Goal: Information Seeking & Learning: Find specific fact

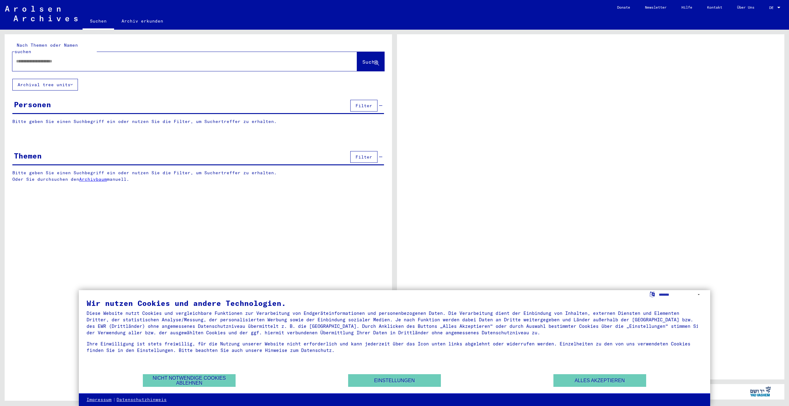
click at [62, 98] on div "Personen Filter" at bounding box center [198, 106] width 372 height 16
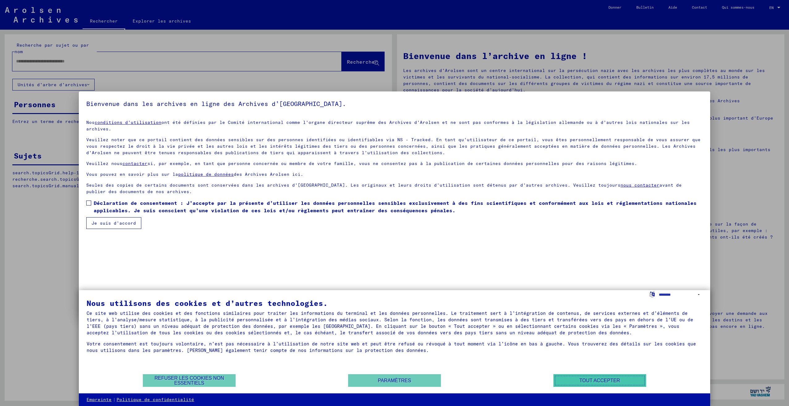
click at [602, 376] on button "Tout accepter" at bounding box center [599, 380] width 93 height 13
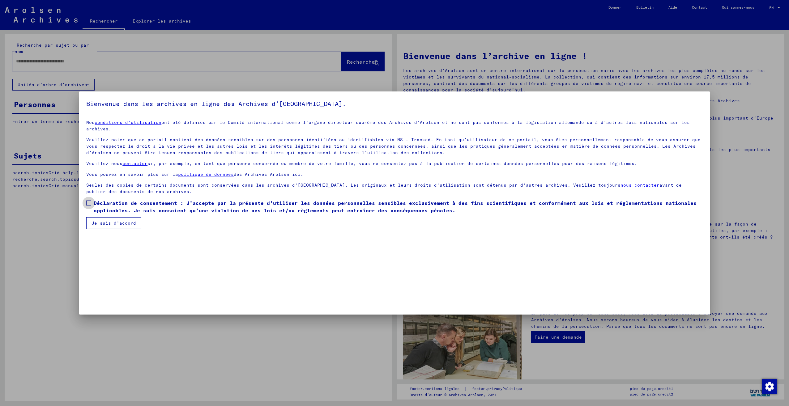
drag, startPoint x: 95, startPoint y: 200, endPoint x: 94, endPoint y: 206, distance: 6.2
click at [94, 200] on span "Déclaration de consentement : J’accepte par la présente d’utiliser les données …" at bounding box center [398, 206] width 609 height 15
click at [96, 217] on button "Je suis d’accord" at bounding box center [113, 223] width 55 height 12
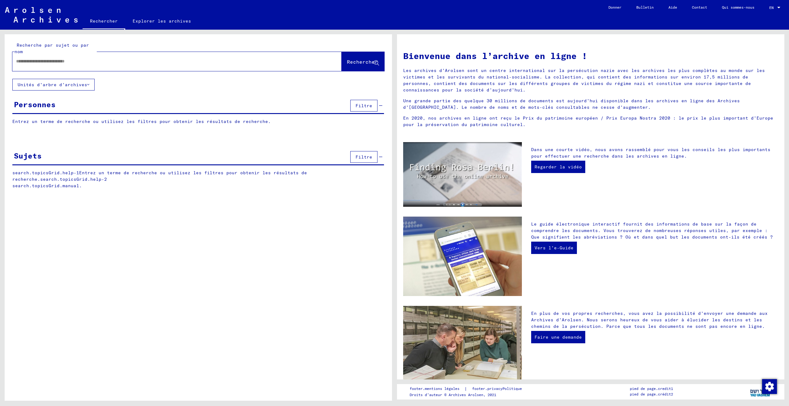
click at [54, 64] on input "text" at bounding box center [169, 61] width 307 height 6
click at [86, 87] on font "Unités d’arbre d’archives" at bounding box center [53, 85] width 70 height 6
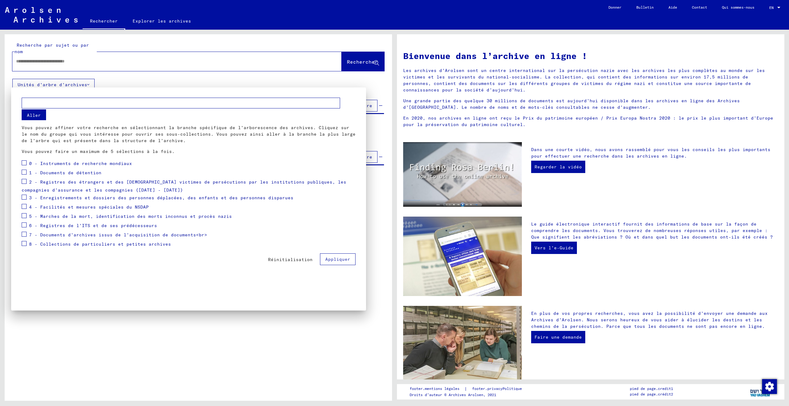
click at [134, 77] on div at bounding box center [394, 203] width 789 height 406
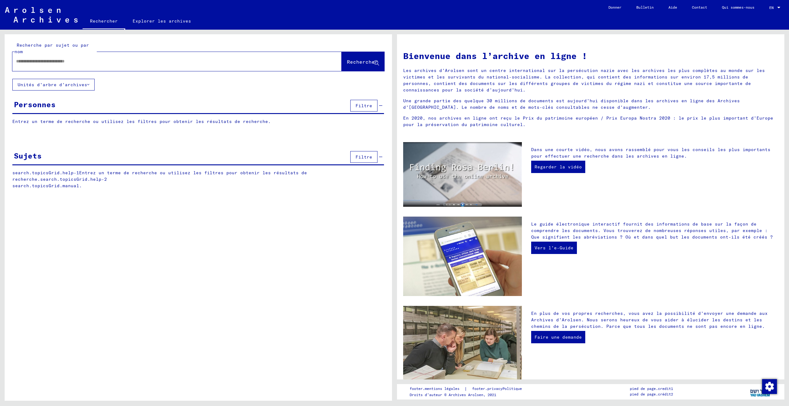
click at [84, 123] on p "Entrez un terme de recherche ou utilisez les filtres pour obtenir les résultats…" at bounding box center [198, 121] width 372 height 6
click at [52, 123] on p "Entrez un terme de recherche ou utilisez les filtres pour obtenir les résultats…" at bounding box center [198, 121] width 372 height 6
click at [90, 125] on p "Entrez un terme de recherche ou utilisez les filtres pour obtenir les résultats…" at bounding box center [198, 121] width 372 height 6
click at [95, 56] on div at bounding box center [167, 61] width 311 height 14
click at [94, 66] on div at bounding box center [167, 61] width 311 height 14
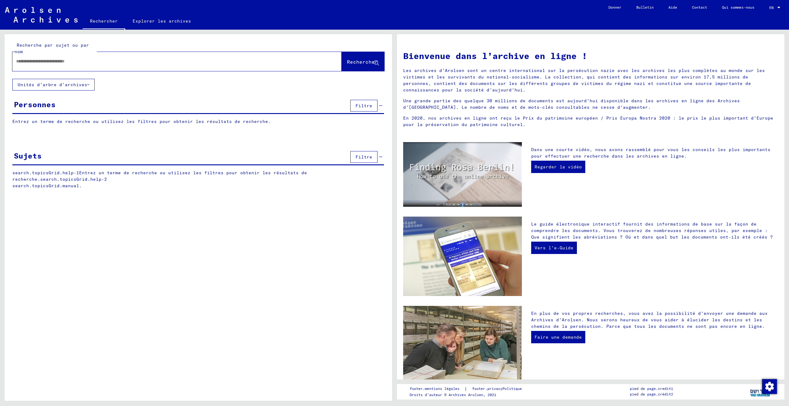
click at [74, 65] on div at bounding box center [167, 61] width 311 height 14
click at [76, 63] on input "text" at bounding box center [169, 61] width 307 height 6
type input "********"
click at [360, 104] on span "Filtre" at bounding box center [363, 106] width 17 height 6
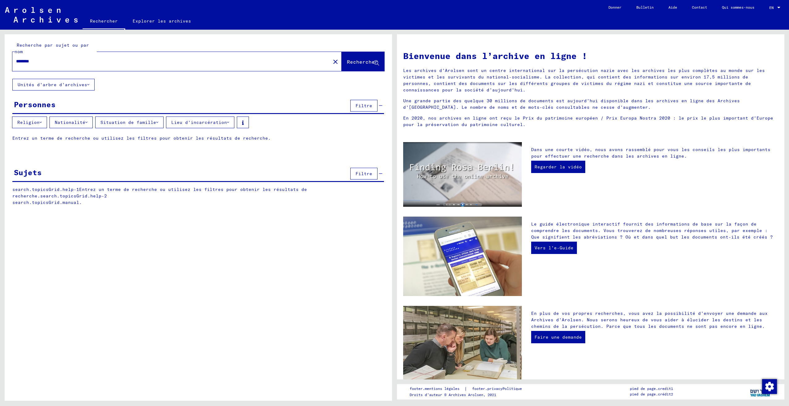
click at [354, 174] on button "Filtre" at bounding box center [363, 174] width 27 height 12
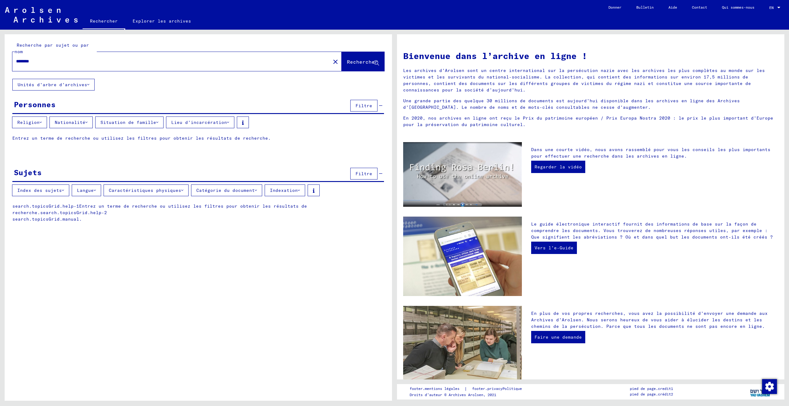
click at [66, 188] on button "Index des sujets" at bounding box center [40, 191] width 57 height 12
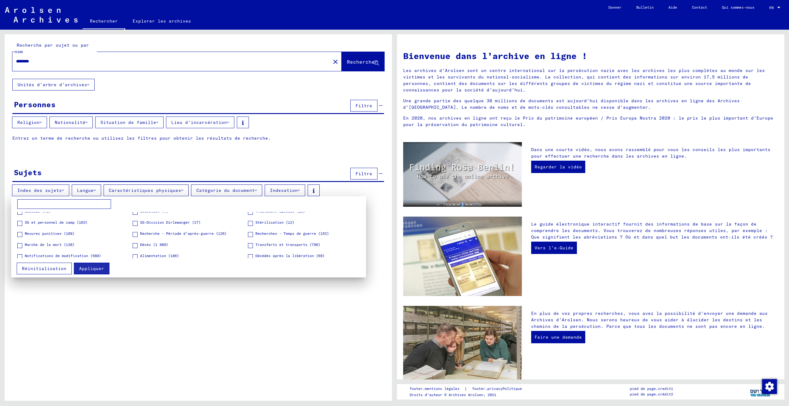
scroll to position [178, 0]
click at [262, 295] on div at bounding box center [394, 203] width 789 height 406
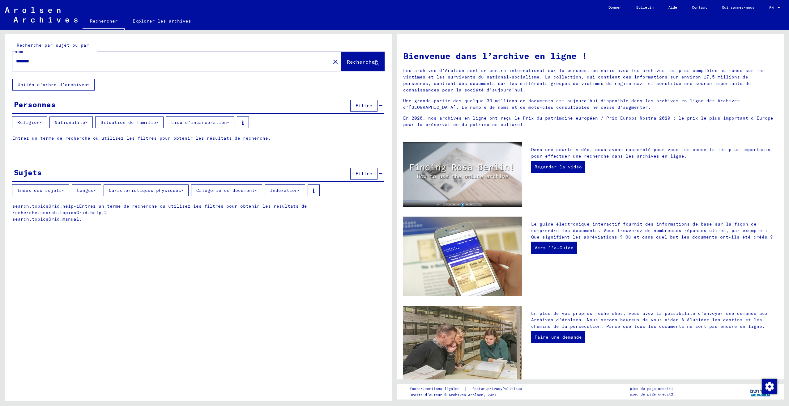
click at [96, 197] on div "Index des sujets Langue Caractéristiques physiques Catégorie du document Indexa…" at bounding box center [198, 192] width 387 height 14
click at [98, 195] on button "Langue" at bounding box center [86, 191] width 29 height 12
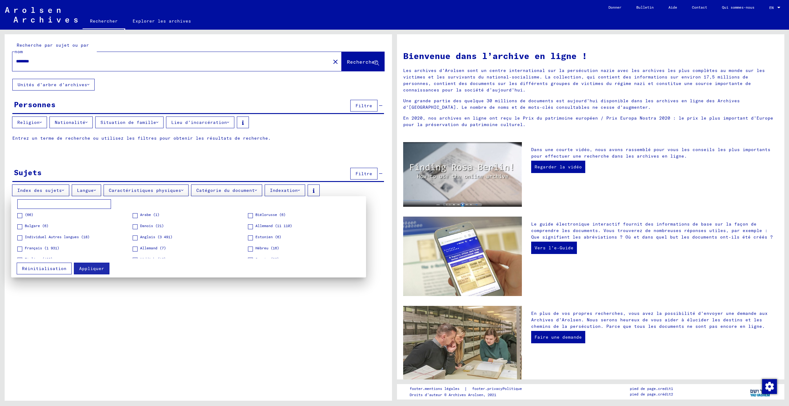
click at [113, 303] on div at bounding box center [394, 203] width 789 height 406
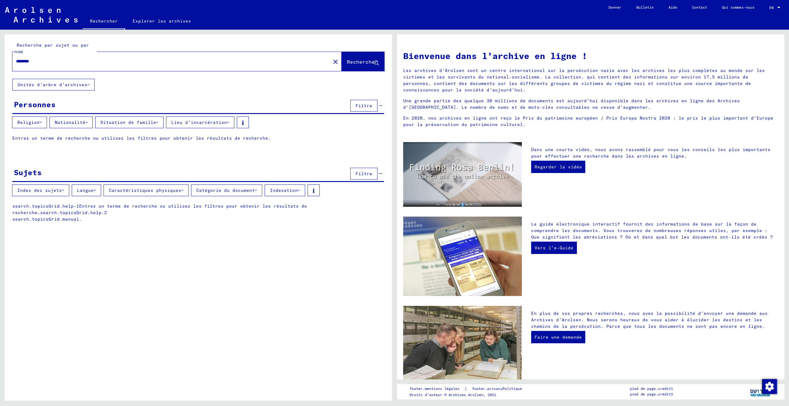
click at [163, 194] on button "Caractéristiques physiques" at bounding box center [146, 191] width 85 height 12
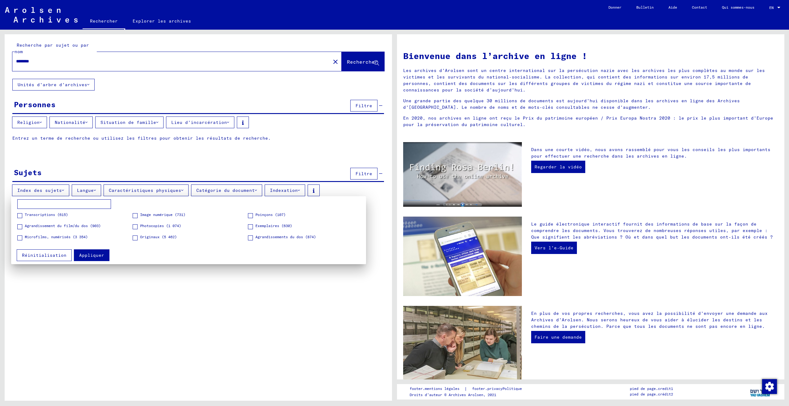
click at [171, 188] on div at bounding box center [394, 203] width 789 height 406
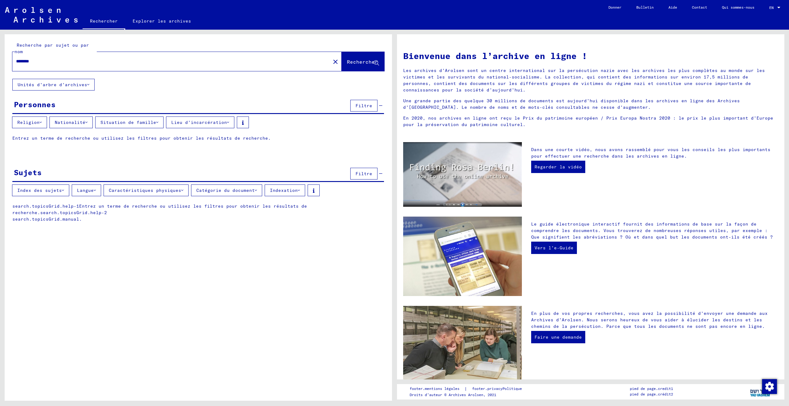
click at [222, 190] on font "Catégorie du document" at bounding box center [225, 191] width 58 height 6
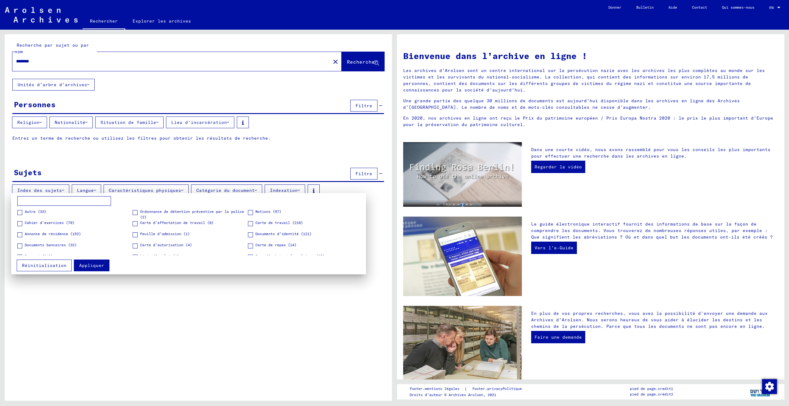
click at [240, 187] on div at bounding box center [394, 203] width 789 height 406
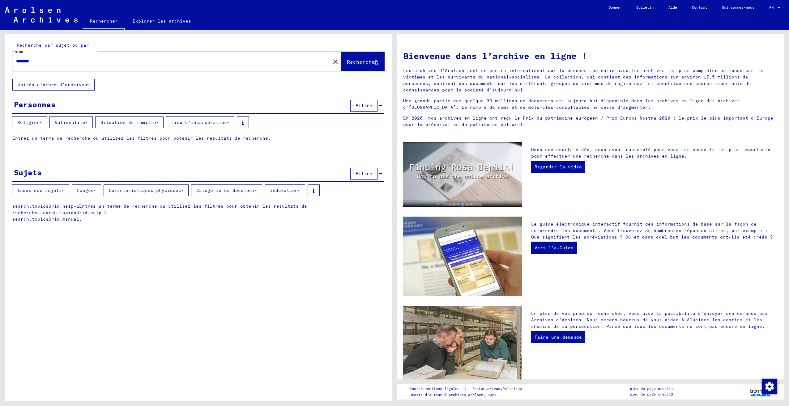
click at [280, 191] on font "Indexation" at bounding box center [284, 191] width 28 height 6
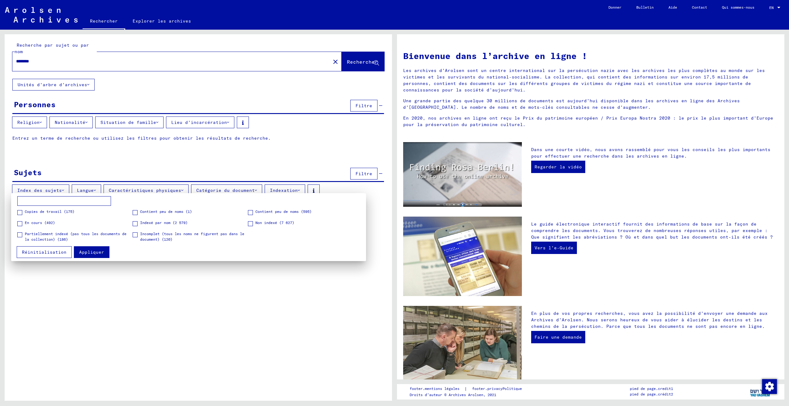
click at [287, 188] on div at bounding box center [394, 203] width 789 height 406
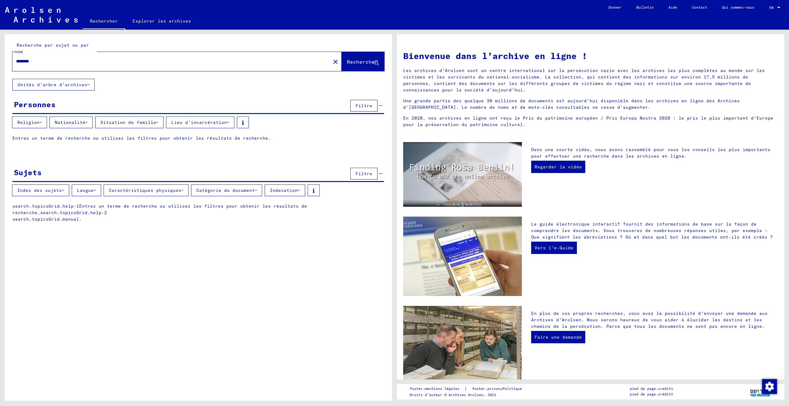
click at [35, 122] on font "Religion" at bounding box center [28, 123] width 22 height 6
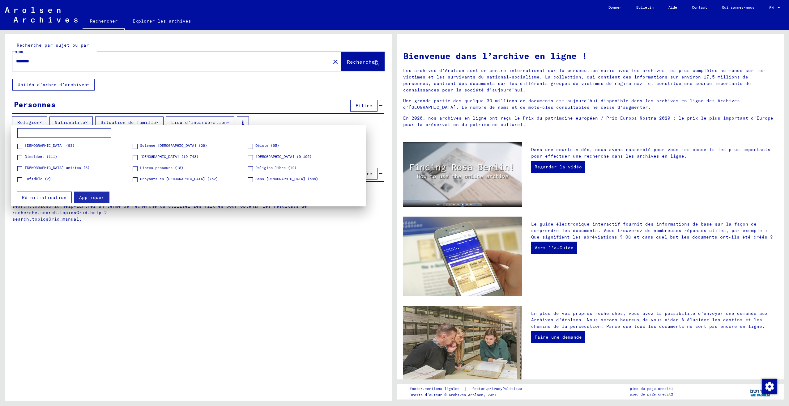
scroll to position [62, 0]
click at [41, 151] on span "[DEMOGRAPHIC_DATA] (93)" at bounding box center [50, 149] width 50 height 6
click at [95, 195] on span "Appliquer" at bounding box center [91, 198] width 25 height 6
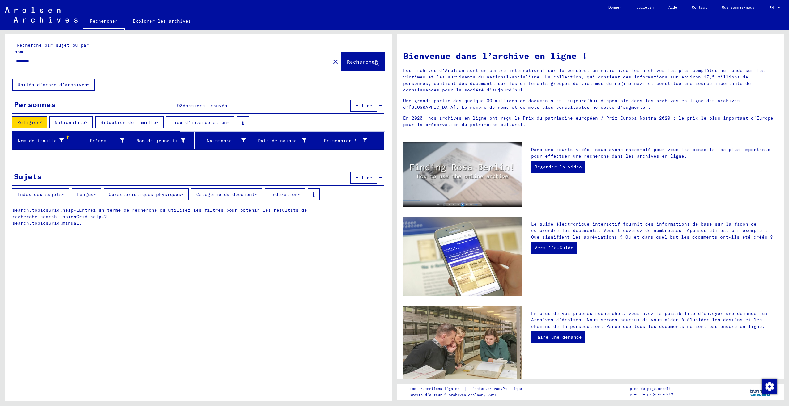
click at [85, 121] on font "Nationalité" at bounding box center [70, 123] width 31 height 6
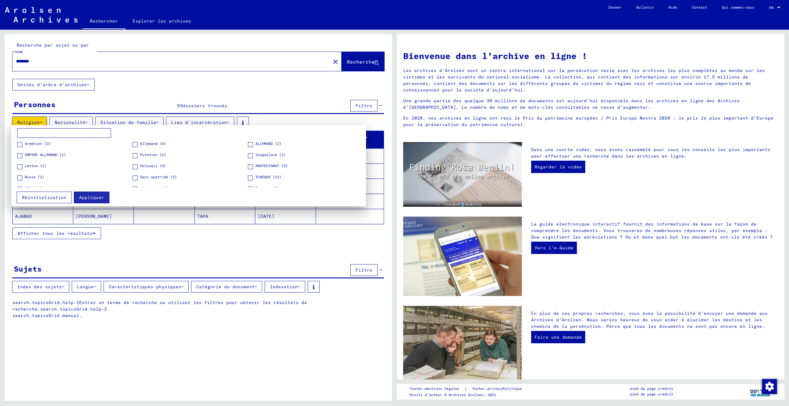
click at [45, 134] on input at bounding box center [64, 133] width 94 height 10
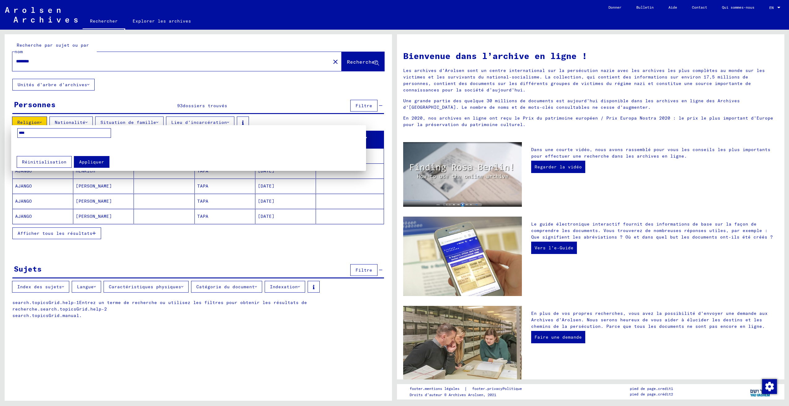
type input "****"
click at [137, 99] on div at bounding box center [394, 203] width 789 height 406
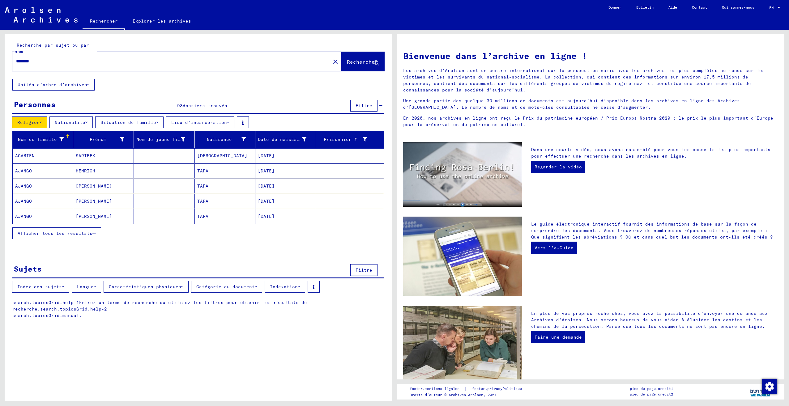
click at [135, 115] on yv-its-grid-expansion-panel "Personnes 93 dossiers trouvés Filtre Religion Nationalité Situation de famille …" at bounding box center [198, 172] width 387 height 149
click at [134, 120] on font "Situation de famille" at bounding box center [128, 123] width 56 height 6
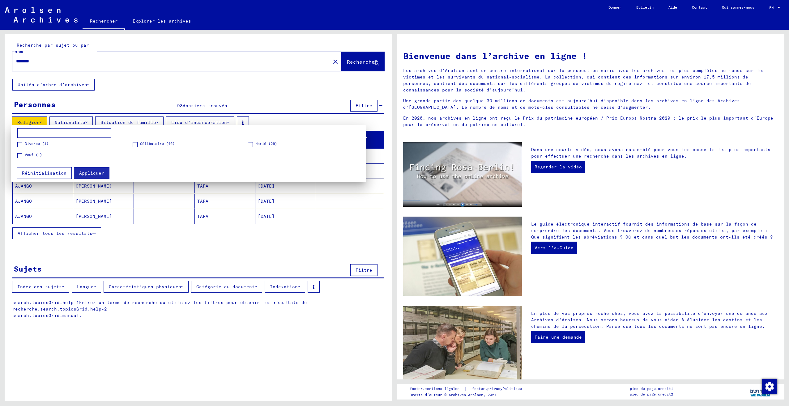
click at [151, 121] on div at bounding box center [394, 203] width 789 height 406
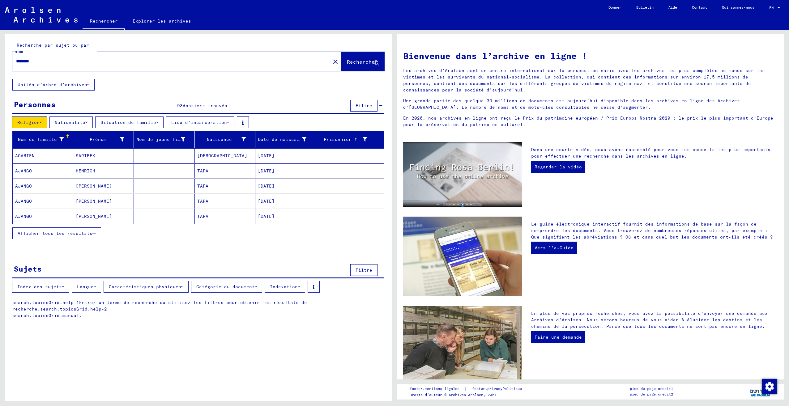
click at [197, 124] on font "Lieu d’incarcération" at bounding box center [199, 123] width 56 height 6
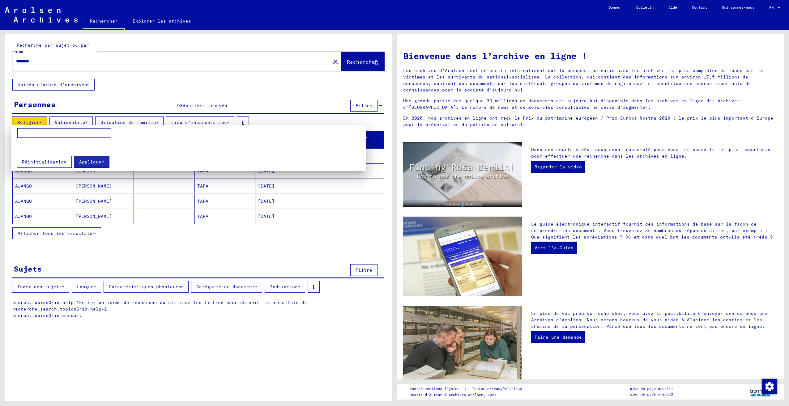
click at [202, 123] on div at bounding box center [394, 203] width 789 height 406
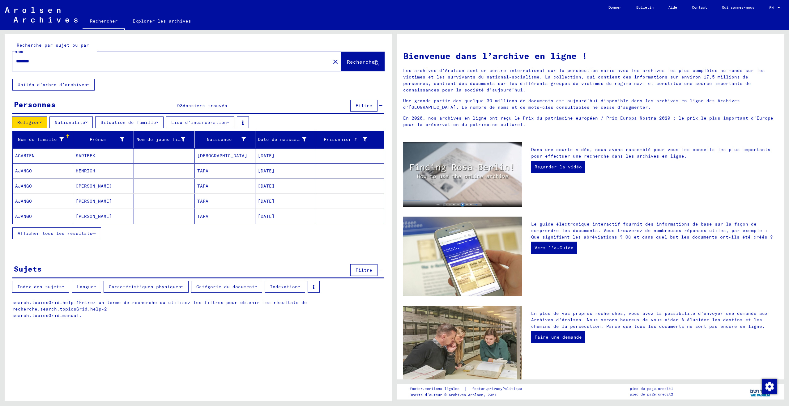
click at [361, 64] on span "Rechercher" at bounding box center [362, 62] width 31 height 6
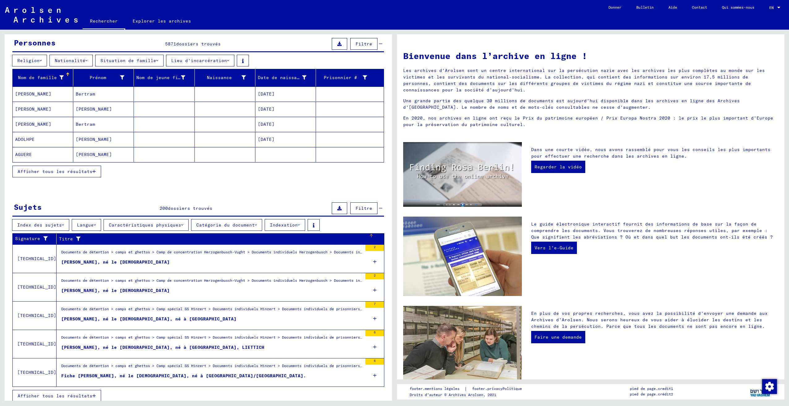
scroll to position [66, 0]
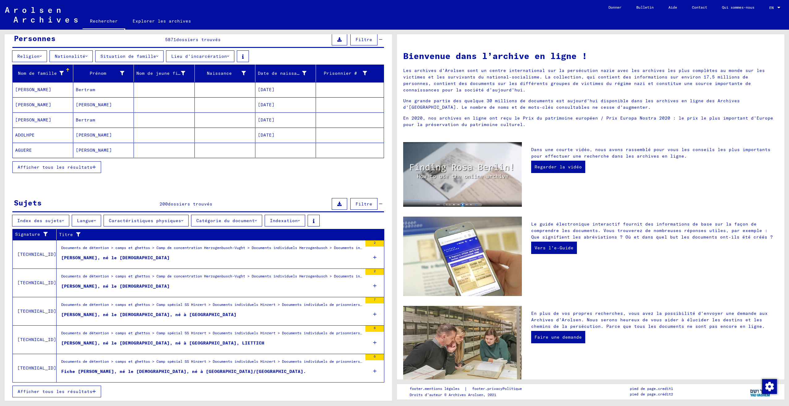
click at [91, 391] on span "Afficher tous les résultats" at bounding box center [55, 392] width 75 height 6
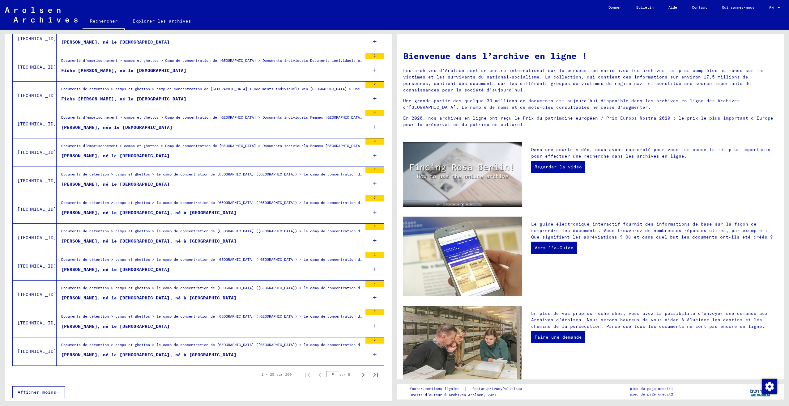
scroll to position [541, 0]
click at [359, 377] on icon "Page suivante" at bounding box center [363, 374] width 9 height 9
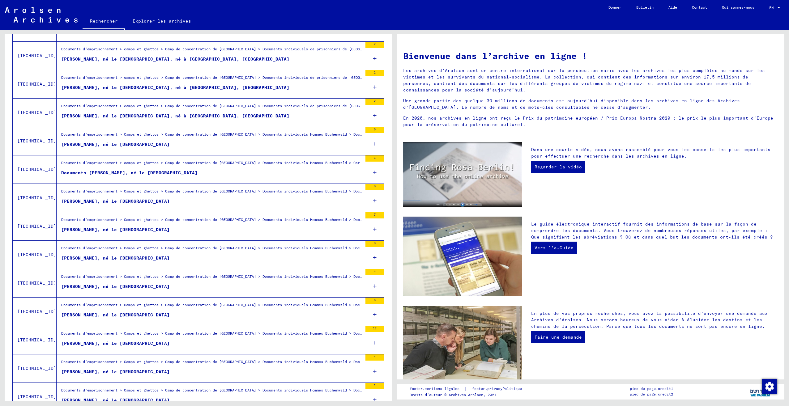
scroll to position [355, 0]
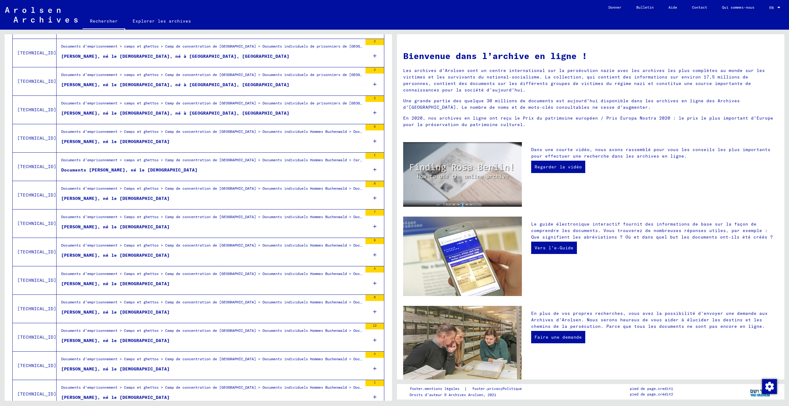
click at [373, 281] on icon at bounding box center [374, 284] width 3 height 22
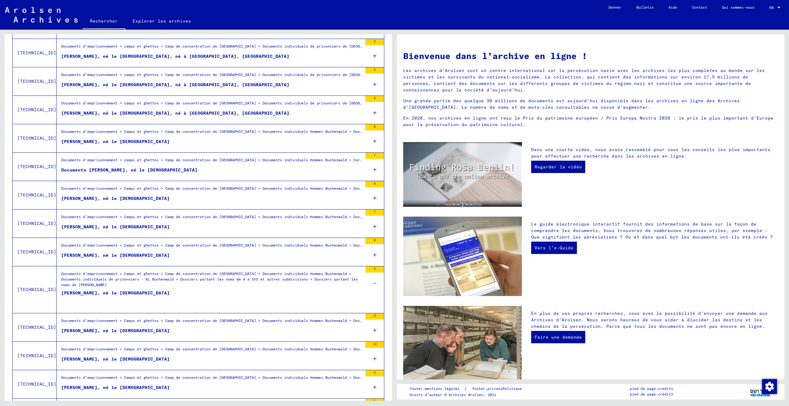
click at [369, 272] on div "4" at bounding box center [374, 269] width 19 height 6
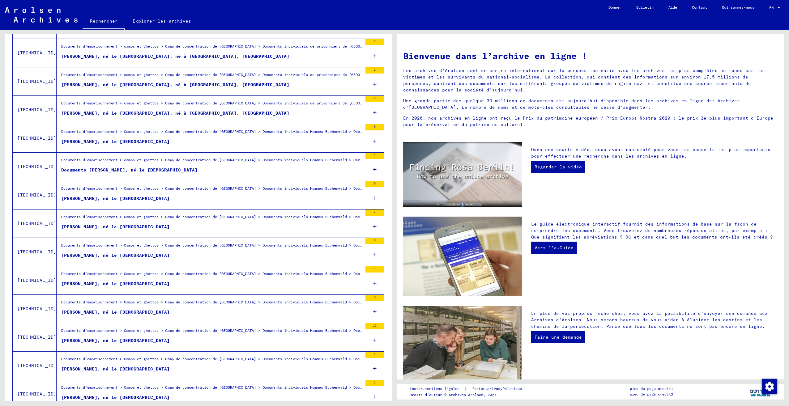
click at [367, 266] on div "4" at bounding box center [374, 269] width 19 height 6
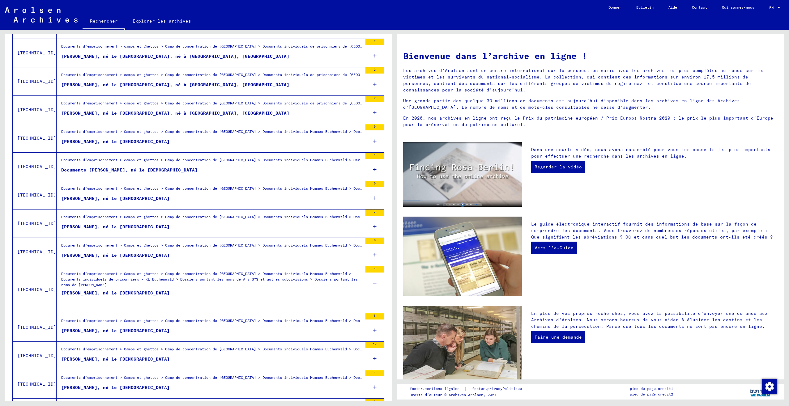
click at [101, 287] on div "Documents d’emprisonnement > Camps et ghettos > Camp de concentration de [GEOGR…" at bounding box center [211, 280] width 301 height 19
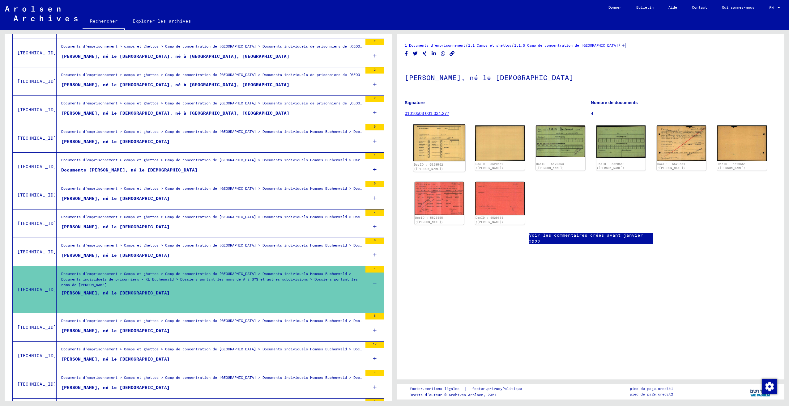
click at [450, 139] on img at bounding box center [439, 143] width 52 height 37
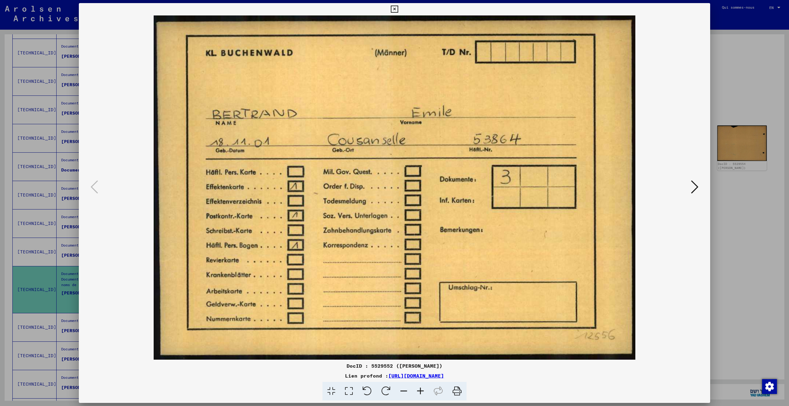
click at [718, 138] on div at bounding box center [394, 203] width 789 height 406
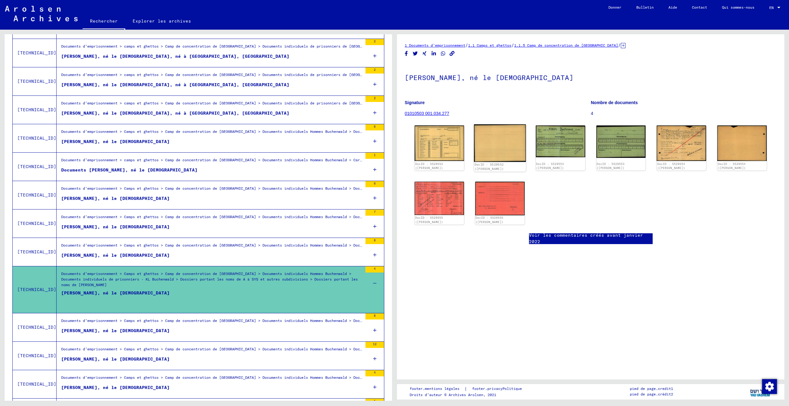
click at [490, 146] on img at bounding box center [500, 144] width 52 height 38
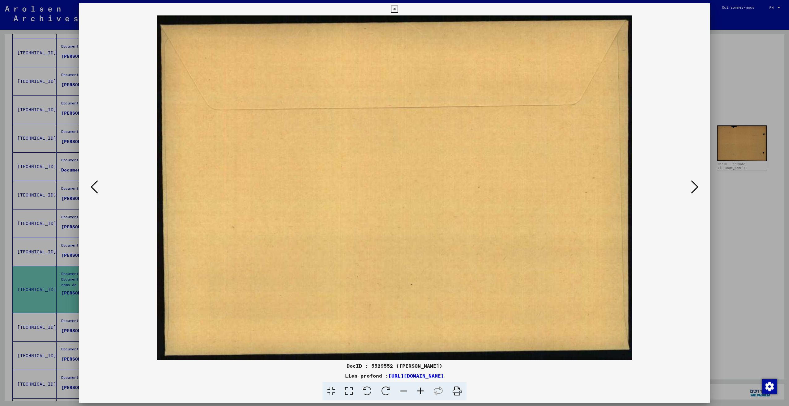
click at [739, 117] on div at bounding box center [394, 203] width 789 height 406
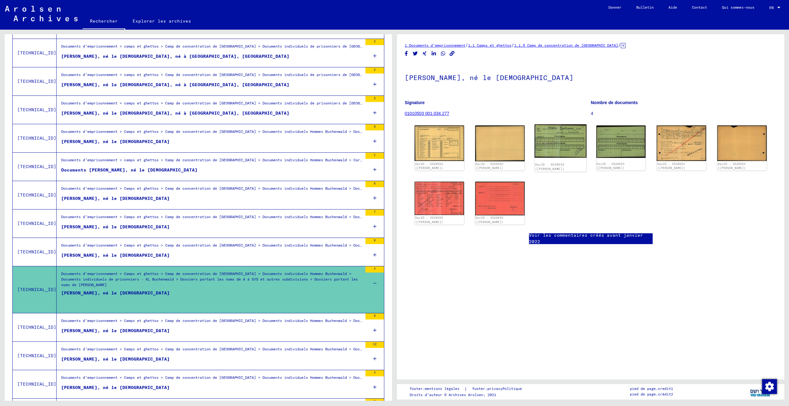
click at [567, 141] on img at bounding box center [560, 141] width 52 height 33
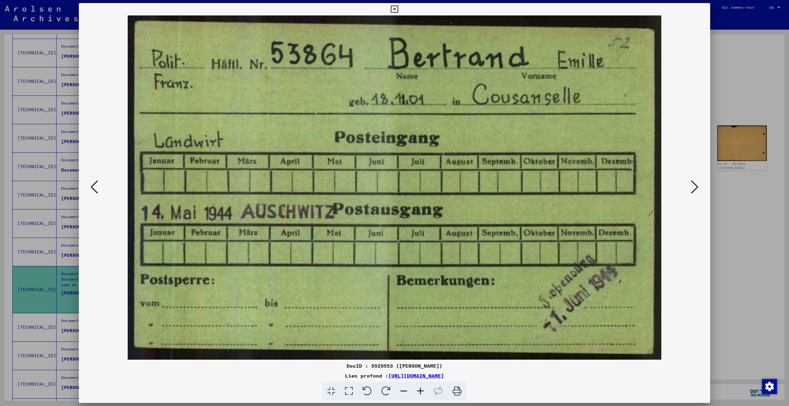
click at [677, 94] on img at bounding box center [394, 187] width 589 height 344
click at [725, 96] on div at bounding box center [394, 203] width 789 height 406
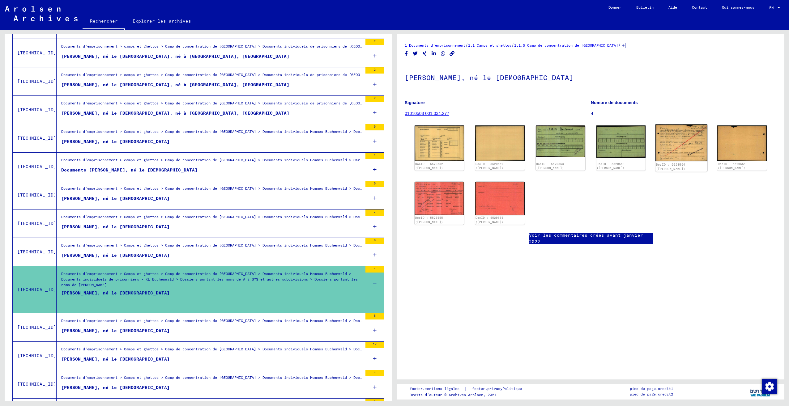
click at [677, 135] on img at bounding box center [681, 143] width 52 height 37
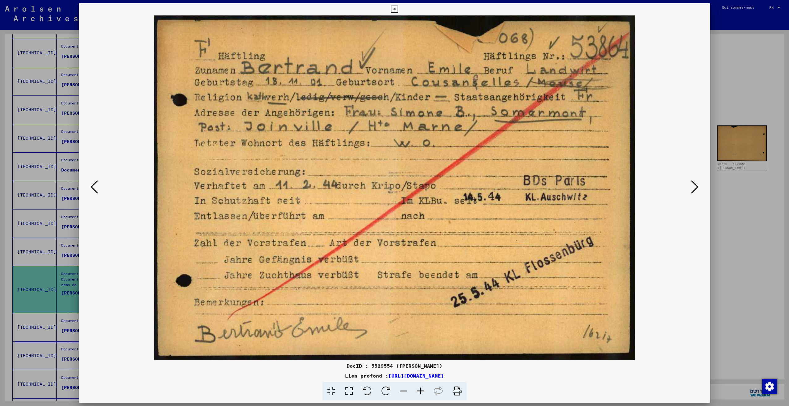
click at [735, 83] on div at bounding box center [394, 203] width 789 height 406
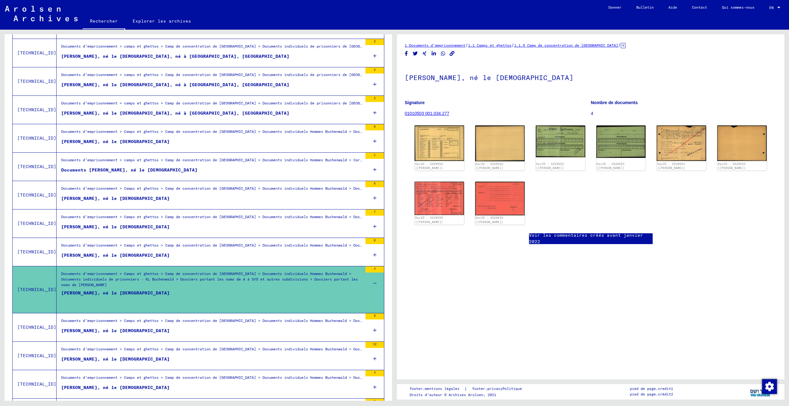
click at [300, 293] on figure "[PERSON_NAME], né le [DEMOGRAPHIC_DATA]" at bounding box center [211, 299] width 301 height 19
click at [368, 283] on div "4" at bounding box center [374, 280] width 19 height 28
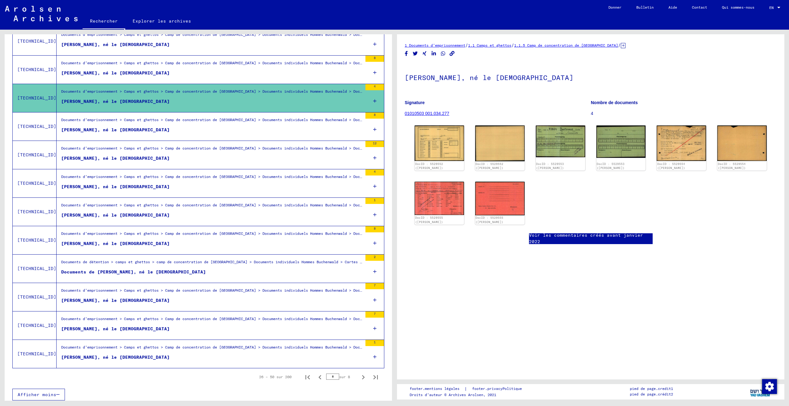
scroll to position [541, 0]
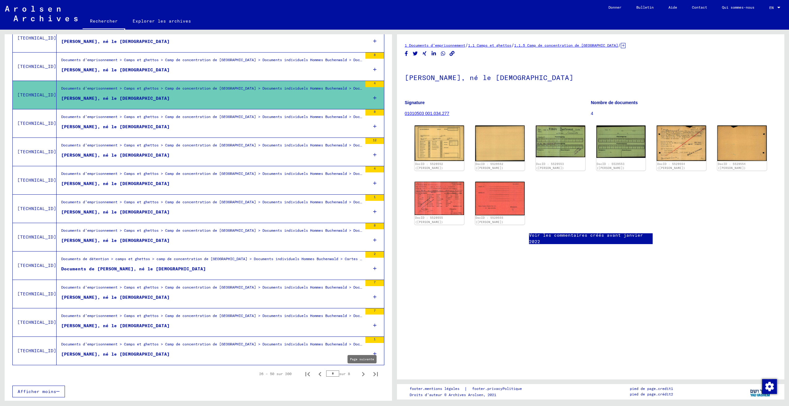
click at [361, 376] on icon "Page suivante" at bounding box center [363, 374] width 9 height 9
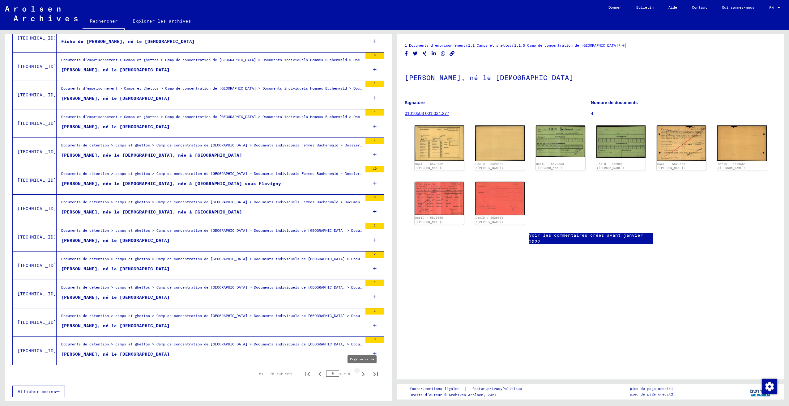
click at [362, 375] on icon "Page suivante" at bounding box center [363, 374] width 3 height 4
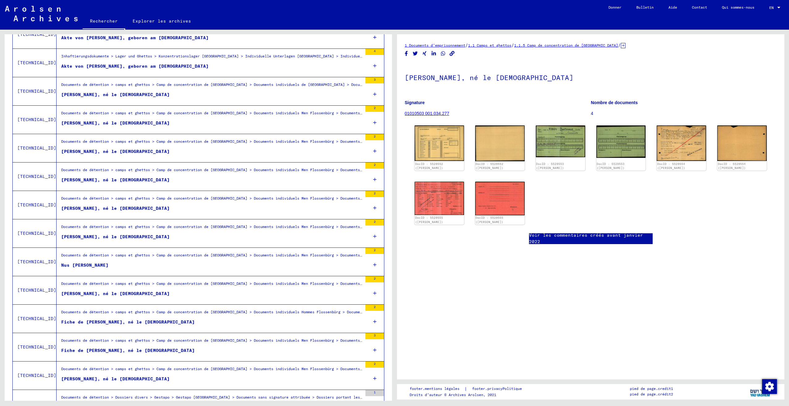
scroll to position [324, 0]
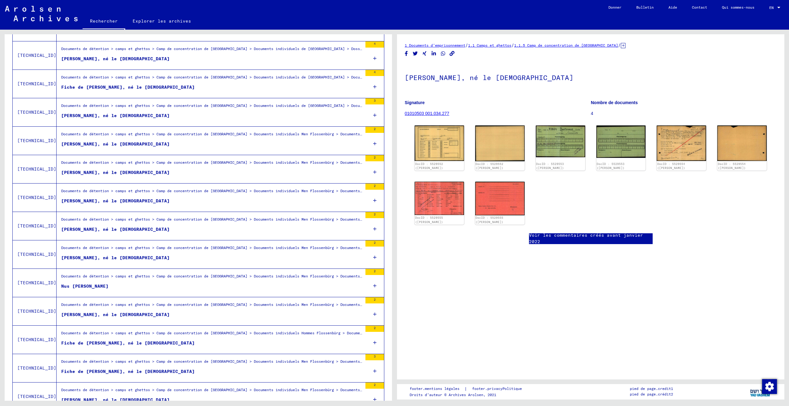
click at [307, 167] on div "Documents de détention > camps et ghettos > Camp de concentration de [GEOGRAPHI…" at bounding box center [211, 164] width 301 height 9
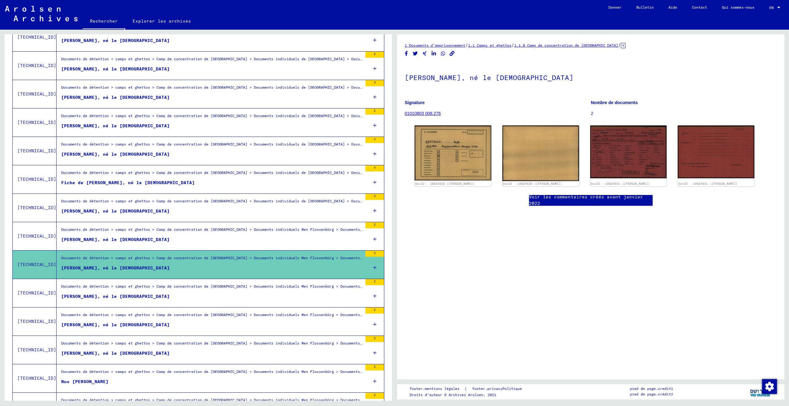
scroll to position [231, 0]
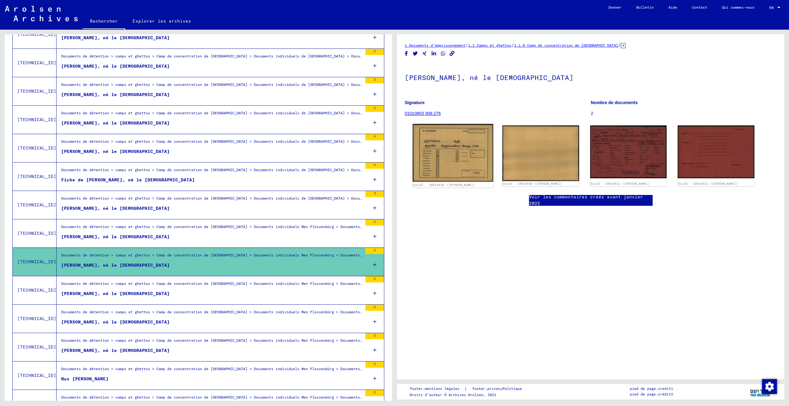
click at [460, 155] on img at bounding box center [453, 153] width 80 height 58
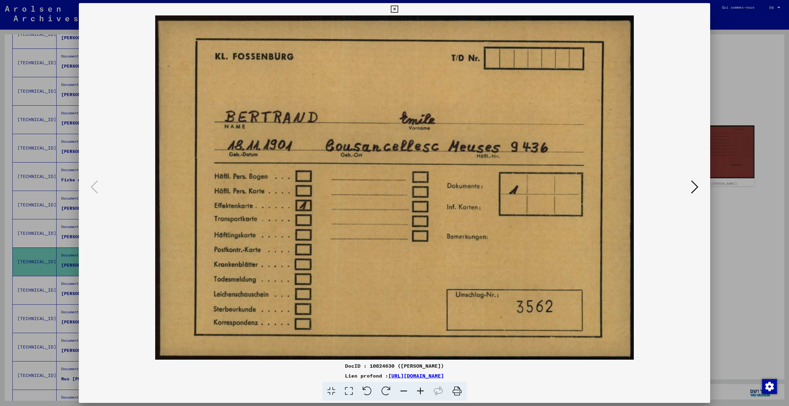
click at [727, 91] on div at bounding box center [394, 203] width 789 height 406
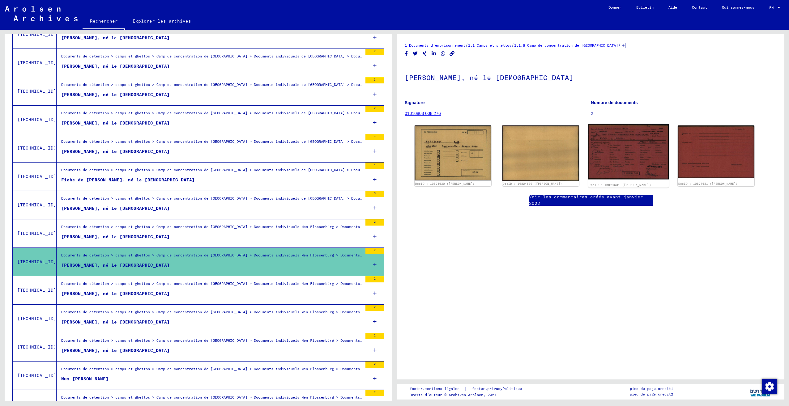
click at [622, 153] on img at bounding box center [628, 151] width 80 height 55
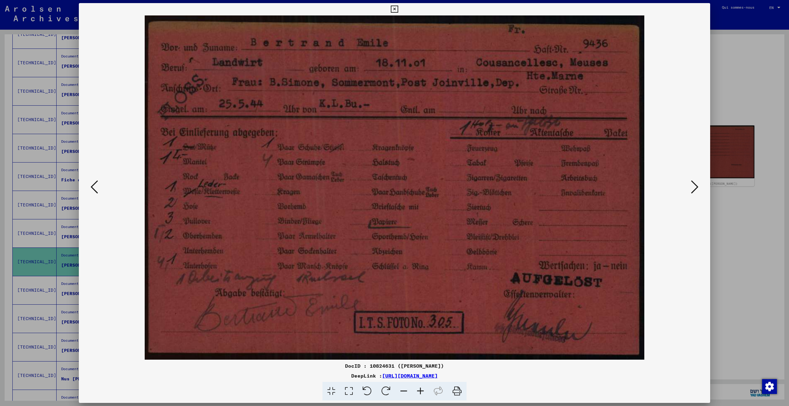
click at [57, 317] on div at bounding box center [394, 203] width 789 height 406
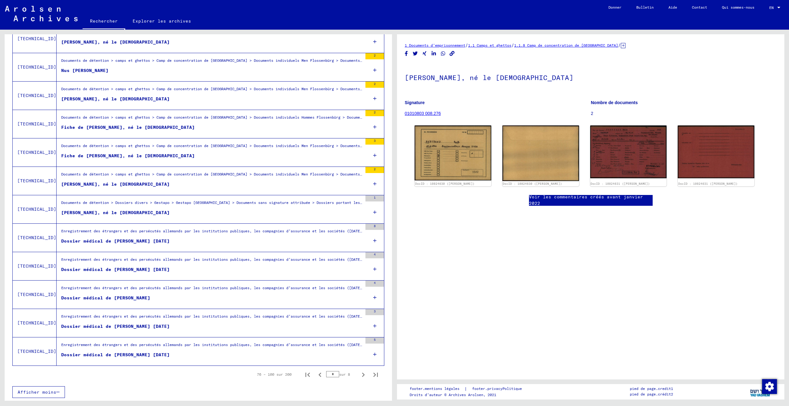
scroll to position [541, 0]
click at [359, 377] on icon "Page suivante" at bounding box center [363, 374] width 9 height 9
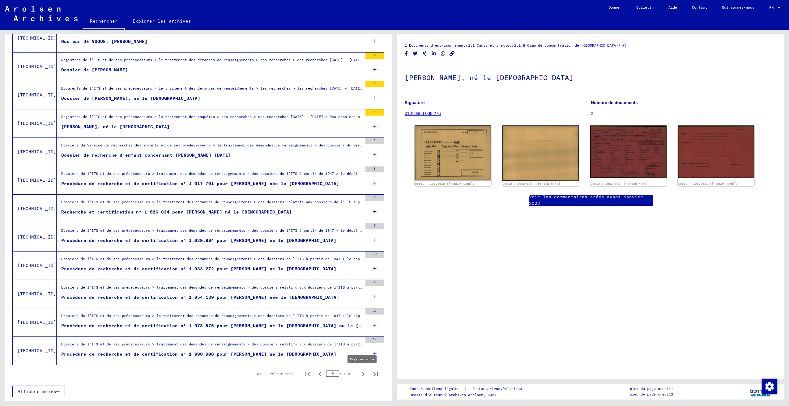
click at [359, 376] on icon "Page suivante" at bounding box center [363, 374] width 9 height 9
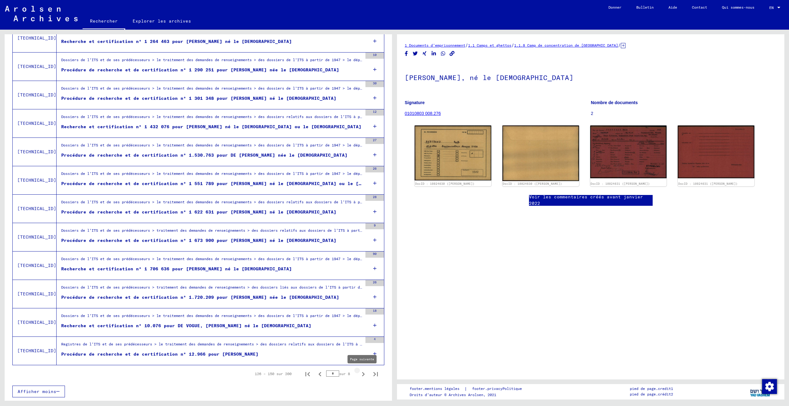
click at [359, 373] on icon "Page suivante" at bounding box center [363, 374] width 9 height 9
type input "*"
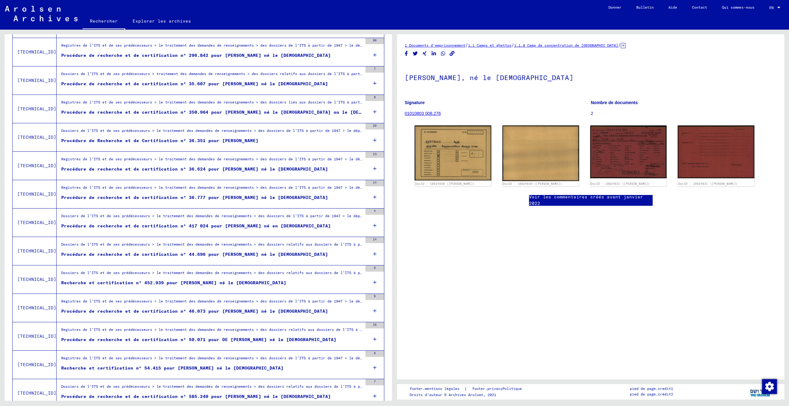
scroll to position [417, 0]
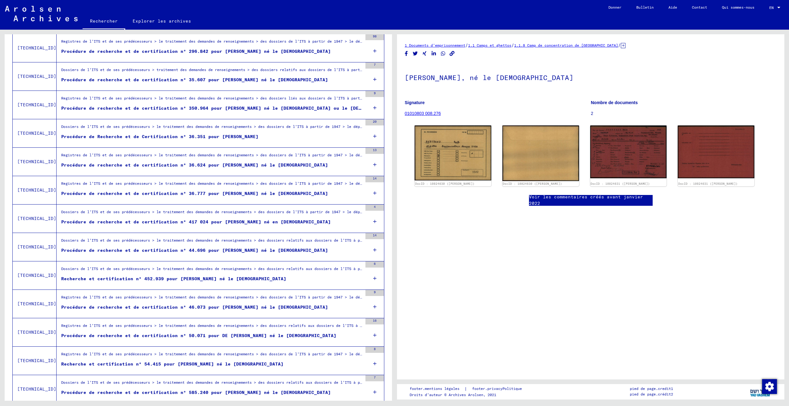
click at [268, 276] on figure "Recherche et certification n° 452.939 pour [PERSON_NAME] né le [DEMOGRAPHIC_DAT…" at bounding box center [211, 280] width 301 height 9
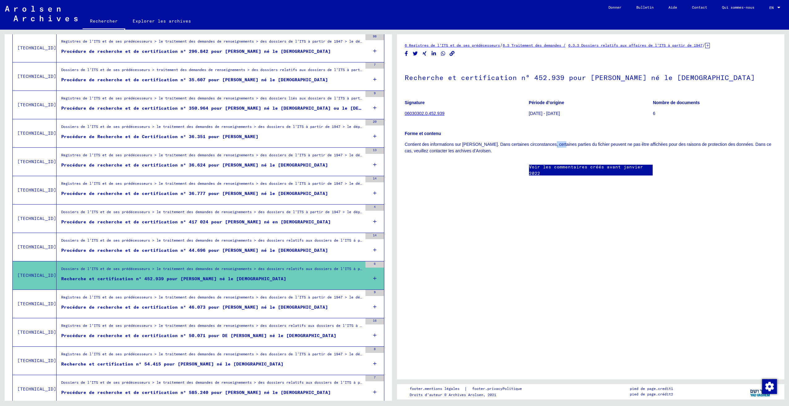
drag, startPoint x: 560, startPoint y: 142, endPoint x: 566, endPoint y: 141, distance: 6.3
click at [566, 141] on div "Forme et contenu Contient des informations sur [PERSON_NAME]. Dans certaines ci…" at bounding box center [591, 138] width 372 height 31
drag, startPoint x: 566, startPoint y: 141, endPoint x: 517, endPoint y: 150, distance: 49.6
click at [517, 150] on p "Contient des informations sur [PERSON_NAME]. Dans certaines circonstances, cert…" at bounding box center [591, 147] width 372 height 13
drag, startPoint x: 535, startPoint y: 144, endPoint x: 725, endPoint y: 145, distance: 190.4
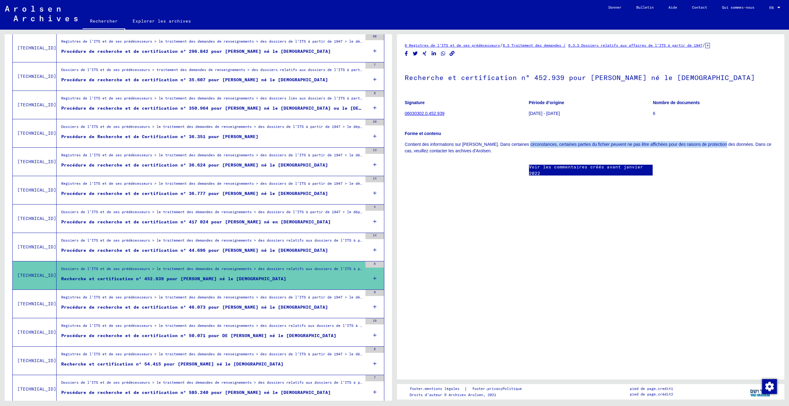
click at [725, 145] on p "Contient des informations sur [PERSON_NAME]. Dans certaines circonstances, cert…" at bounding box center [591, 147] width 372 height 13
click at [469, 180] on div "6 Registres de l’ITS et de ses prédécesseurs / 6.3 Traitement des demandes / 6.…" at bounding box center [591, 115] width 372 height 146
click at [550, 171] on link "Voir les commentaires créés avant janvier 2022" at bounding box center [591, 170] width 124 height 13
click at [436, 113] on link "06030302.0.452.939" at bounding box center [425, 113] width 40 height 5
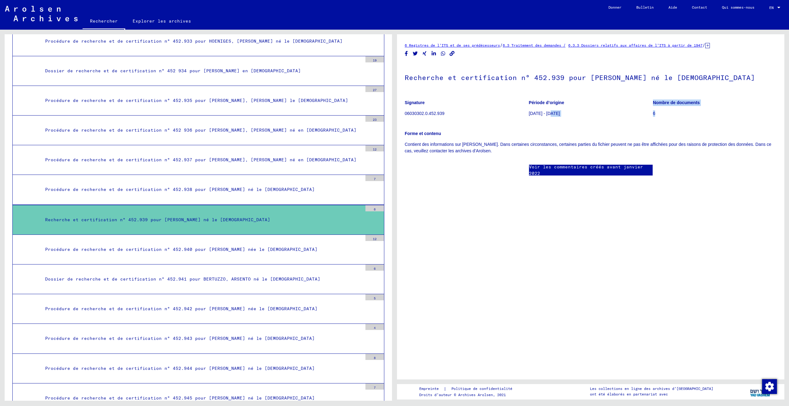
drag, startPoint x: 647, startPoint y: 115, endPoint x: 655, endPoint y: 113, distance: 8.3
click at [655, 95] on div "Signature 06030302.0.452.939 Période d’origine [DATE] - [DATE] Nombre de docume…" at bounding box center [591, 95] width 372 height 0
drag, startPoint x: 655, startPoint y: 113, endPoint x: 655, endPoint y: 123, distance: 10.8
click at [655, 123] on div "Forme et contenu Contient des informations sur [PERSON_NAME]. Dans certaines ci…" at bounding box center [591, 138] width 372 height 31
drag, startPoint x: 648, startPoint y: 115, endPoint x: 659, endPoint y: 114, distance: 11.8
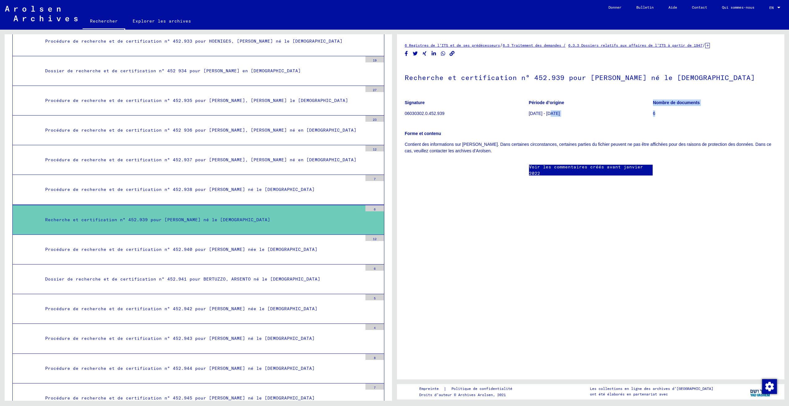
click at [659, 95] on div "Signature 06030302.0.452.939 Période d’origine [DATE] - [DATE] Nombre de docume…" at bounding box center [591, 95] width 372 height 0
drag, startPoint x: 659, startPoint y: 114, endPoint x: 645, endPoint y: 128, distance: 20.1
click at [645, 128] on div "Forme et contenu Contient des informations sur [PERSON_NAME]. Dans certaines ci…" at bounding box center [591, 138] width 372 height 31
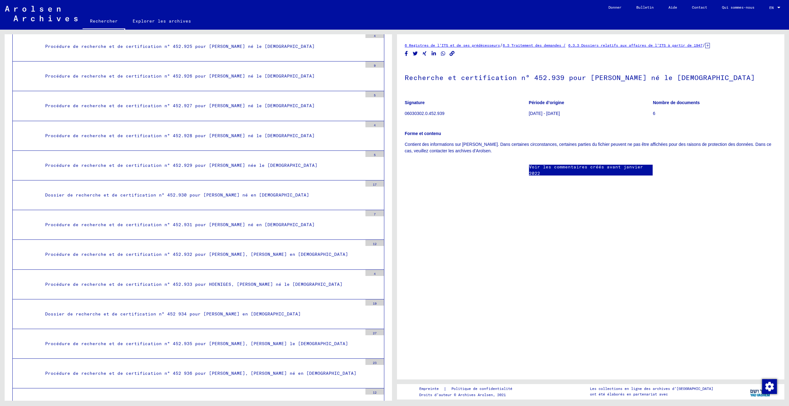
scroll to position [23045, 0]
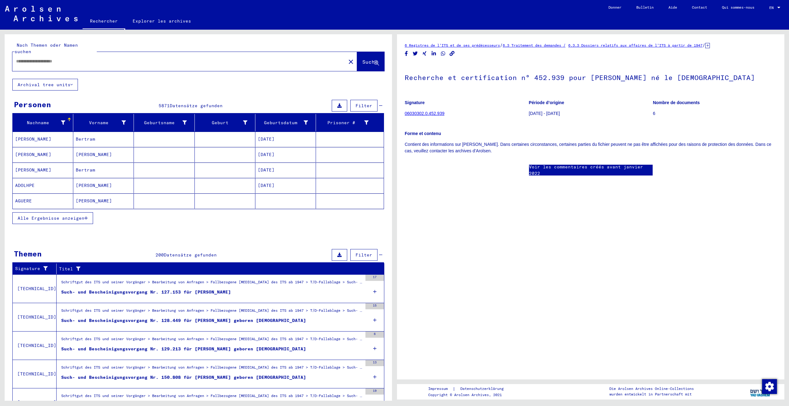
type input "*******"
